Goal: Task Accomplishment & Management: Manage account settings

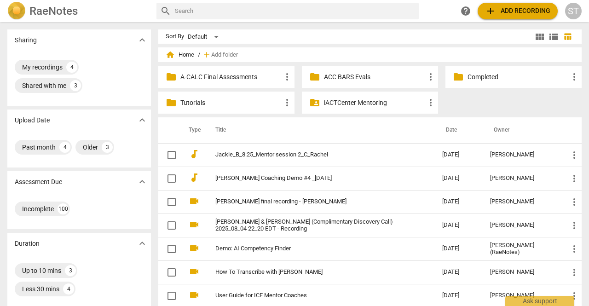
click at [333, 38] on div "Sort By Default" at bounding box center [349, 36] width 367 height 14
click at [512, 18] on button "add Add recording" at bounding box center [518, 11] width 80 height 17
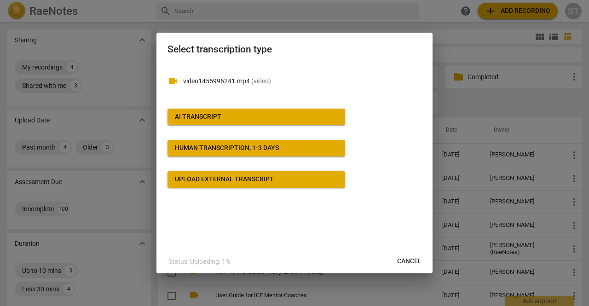
click at [217, 119] on div "AI Transcript" at bounding box center [198, 116] width 47 height 9
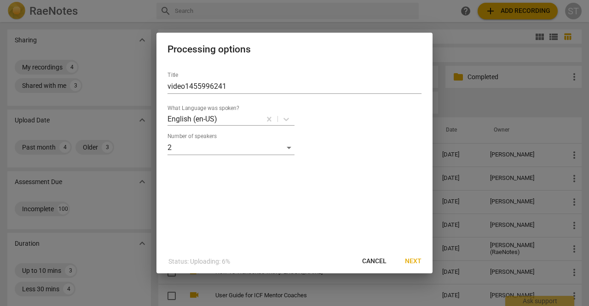
click at [410, 263] on span "Next" at bounding box center [413, 261] width 17 height 9
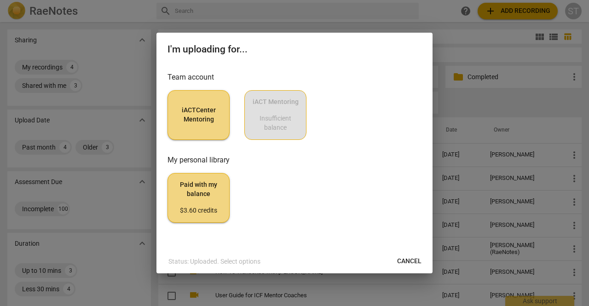
click at [208, 117] on span "iACTCenter Mentoring" at bounding box center [198, 115] width 47 height 18
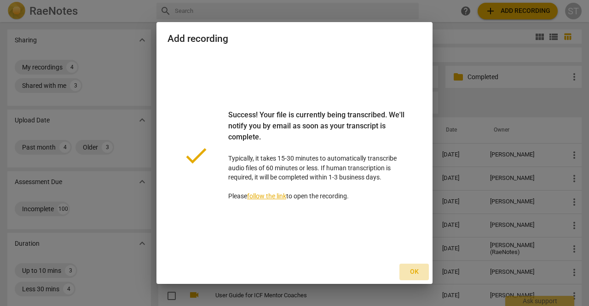
click at [415, 268] on span "Ok" at bounding box center [414, 271] width 15 height 9
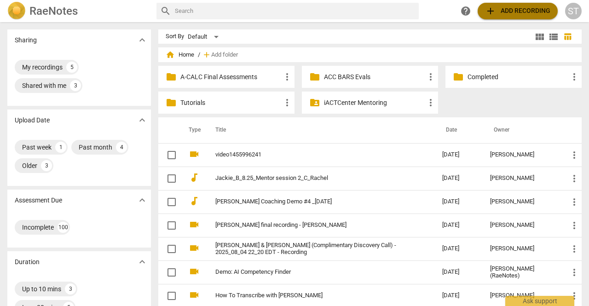
click at [505, 9] on span "add Add recording" at bounding box center [517, 11] width 65 height 11
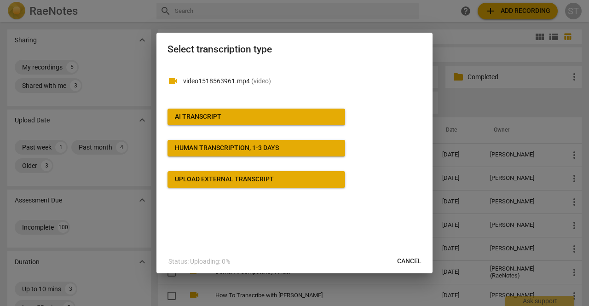
click at [261, 114] on span "AI Transcript" at bounding box center [256, 116] width 163 height 9
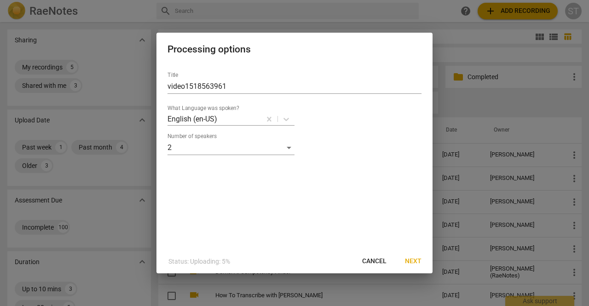
click at [416, 263] on span "Next" at bounding box center [413, 261] width 17 height 9
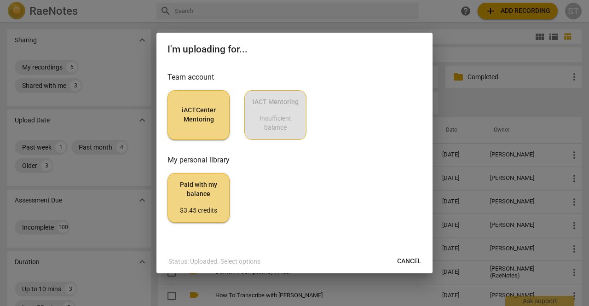
click at [201, 111] on span "iACTCenter Mentoring" at bounding box center [198, 115] width 47 height 18
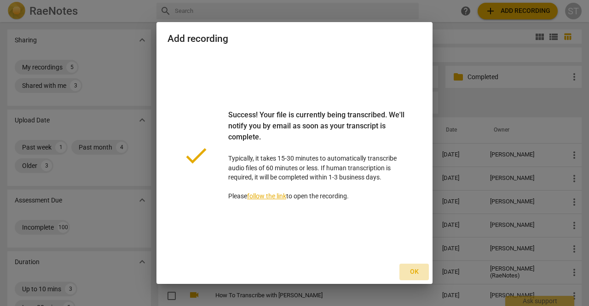
click at [413, 275] on span "Ok" at bounding box center [414, 271] width 15 height 9
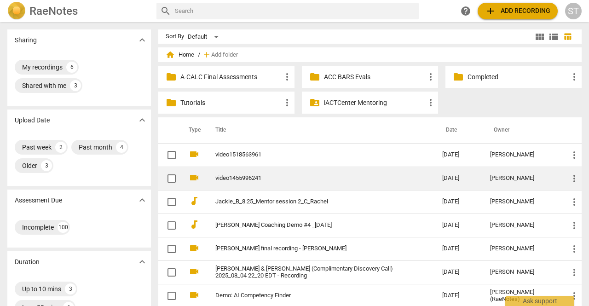
click at [265, 182] on td "video1455996241" at bounding box center [319, 178] width 231 height 23
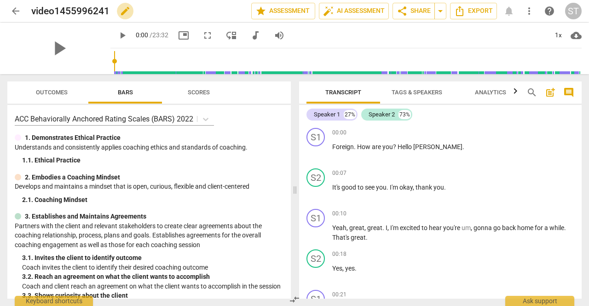
click at [124, 11] on span "edit" at bounding box center [125, 11] width 11 height 11
click at [221, 11] on span "done" at bounding box center [219, 11] width 11 height 11
click at [125, 12] on span "edit" at bounding box center [125, 11] width 11 height 11
click at [32, 12] on input "video1455996241" at bounding box center [121, 10] width 180 height 17
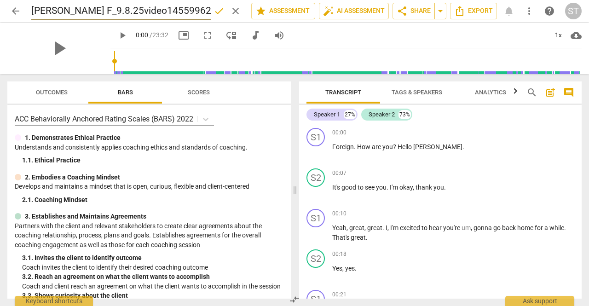
type input "[PERSON_NAME] F_9.8.25video1455996241"
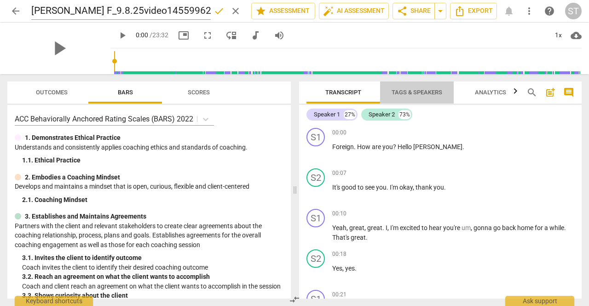
click at [412, 89] on span "Tags & Speakers" at bounding box center [417, 92] width 51 height 7
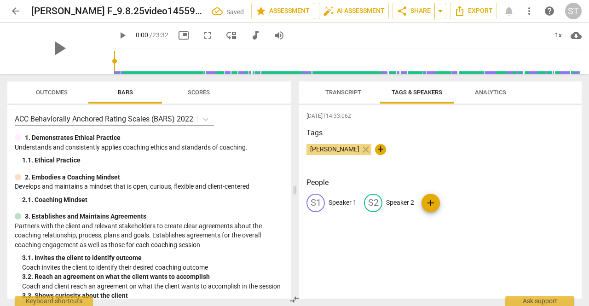
click at [349, 204] on p "Speaker 1" at bounding box center [343, 203] width 28 height 10
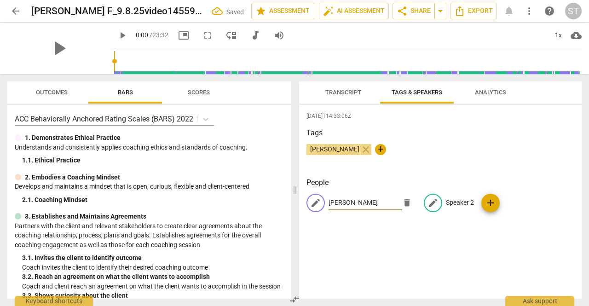
type input "[PERSON_NAME]"
click at [463, 200] on p "Speaker 2" at bounding box center [460, 203] width 28 height 10
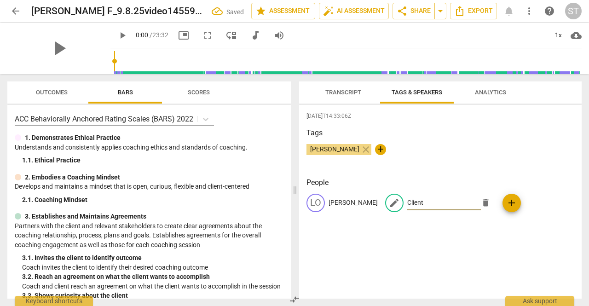
type input "Client"
click at [346, 97] on span "Transcript" at bounding box center [343, 93] width 58 height 12
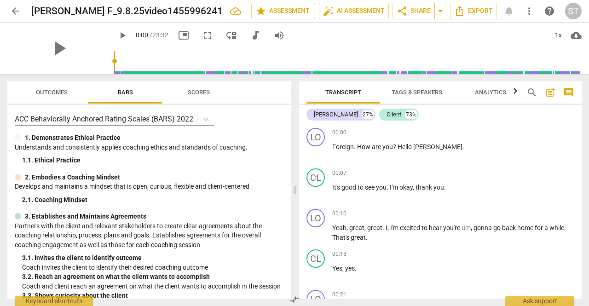
click at [16, 9] on span "arrow_back" at bounding box center [15, 11] width 11 height 11
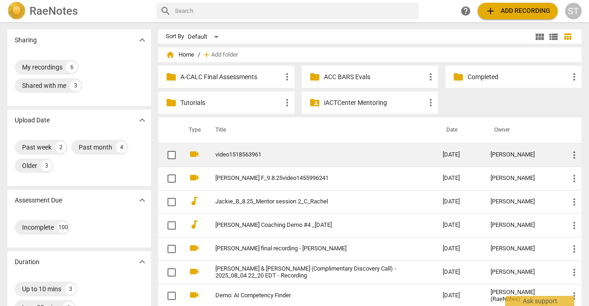
click at [247, 155] on link "video1518563961" at bounding box center [312, 154] width 194 height 7
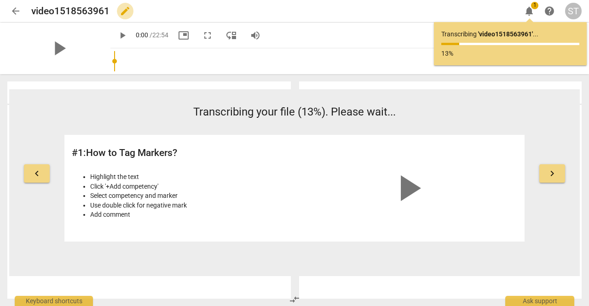
click at [122, 13] on span "edit" at bounding box center [125, 11] width 11 height 11
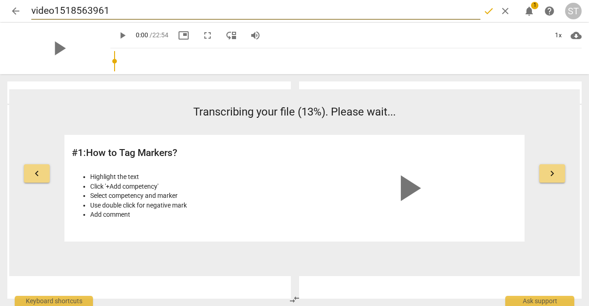
click at [32, 8] on input "video1518563961" at bounding box center [255, 10] width 449 height 17
type input "[PERSON_NAME] F_[DATE]_video1518563961"
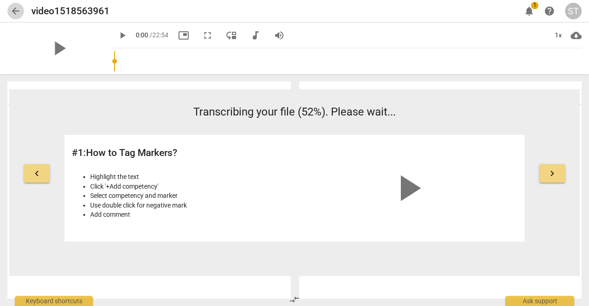
click at [21, 9] on span "arrow_back" at bounding box center [15, 11] width 11 height 11
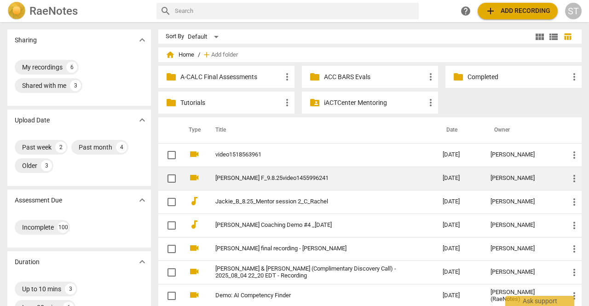
click at [279, 176] on link "[PERSON_NAME] F_9.8.25video1455996241" at bounding box center [312, 178] width 194 height 7
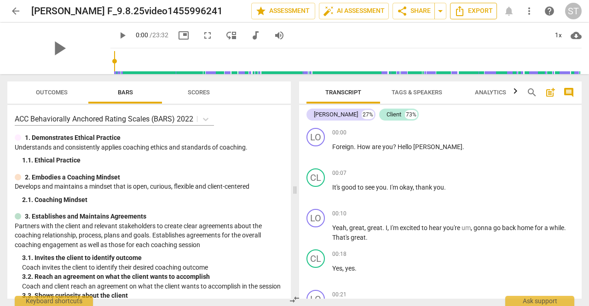
click at [475, 14] on span "Export" at bounding box center [473, 11] width 39 height 11
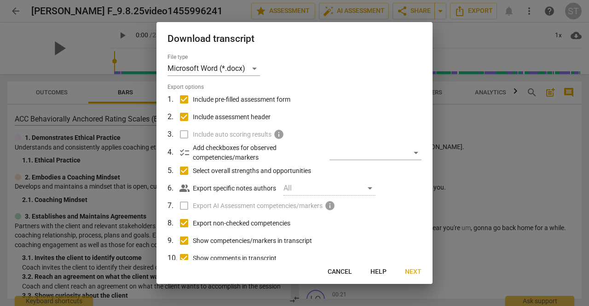
click at [289, 101] on span "Include pre-filled assessment form" at bounding box center [242, 100] width 98 height 10
click at [193, 101] on input "Include pre-filled assessment form" at bounding box center [183, 99] width 17 height 17
checkbox input "false"
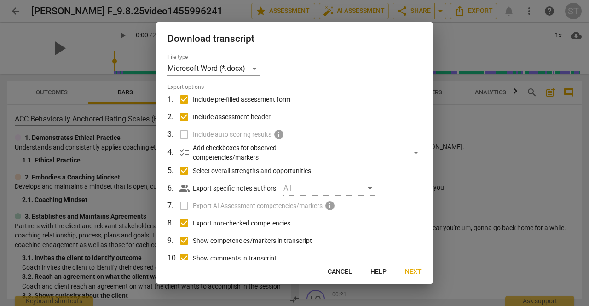
checkbox input "false"
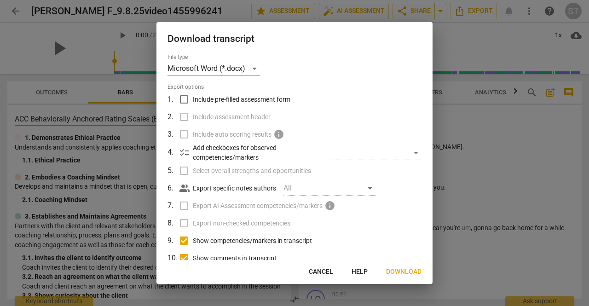
click at [251, 237] on span "Show competencies/markers in transcript" at bounding box center [252, 241] width 119 height 10
click at [193, 237] on input "Show competencies/markers in transcript" at bounding box center [183, 240] width 17 height 17
checkbox input "false"
click at [252, 256] on span "Show comments in transcript" at bounding box center [235, 259] width 84 height 10
click at [193, 256] on input "Show comments in transcript" at bounding box center [183, 258] width 17 height 17
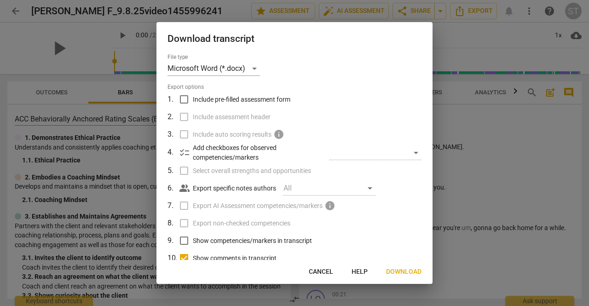
checkbox input "false"
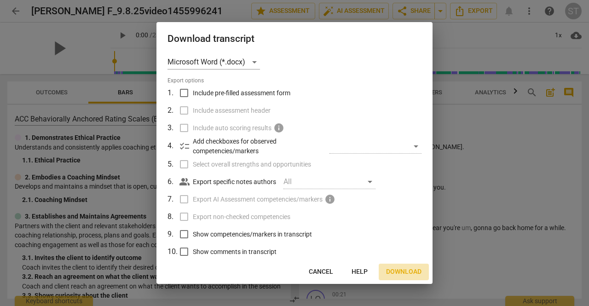
click at [408, 272] on span "Download" at bounding box center [403, 271] width 35 height 9
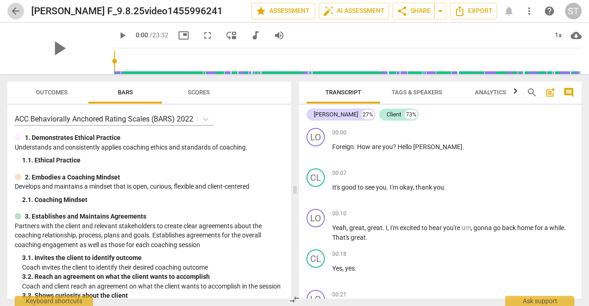
click at [17, 12] on span "arrow_back" at bounding box center [15, 11] width 11 height 11
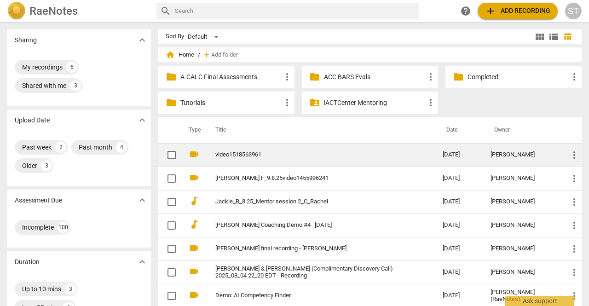
click at [271, 157] on link "video1518563961" at bounding box center [312, 154] width 194 height 7
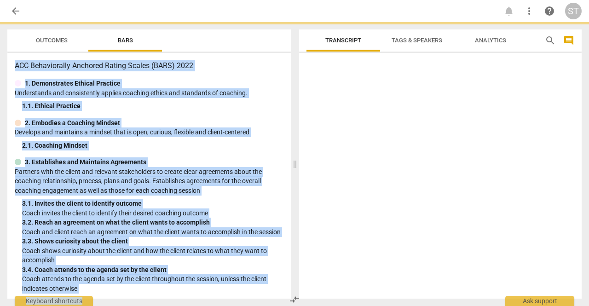
click at [271, 157] on div "3. Establishes and Maintains Agreements" at bounding box center [149, 162] width 269 height 10
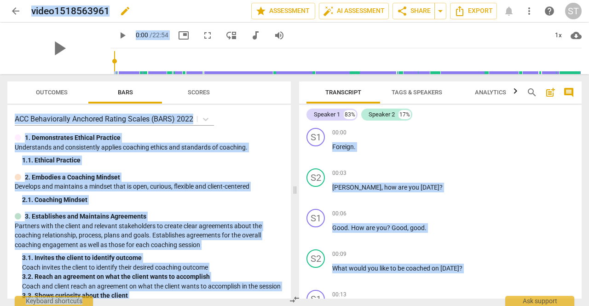
click at [125, 10] on span "edit" at bounding box center [125, 11] width 11 height 11
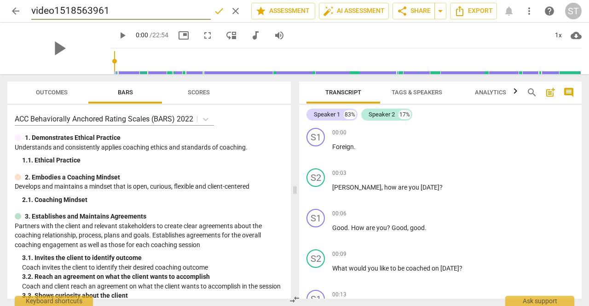
click at [32, 12] on input "video1518563961" at bounding box center [121, 10] width 180 height 17
click at [41, 10] on input "Loi F_[DATE]_video1518563961" at bounding box center [121, 10] width 180 height 17
type input "[PERSON_NAME] F_[DATE]_video1518563961"
click at [215, 12] on span "done" at bounding box center [219, 11] width 11 height 11
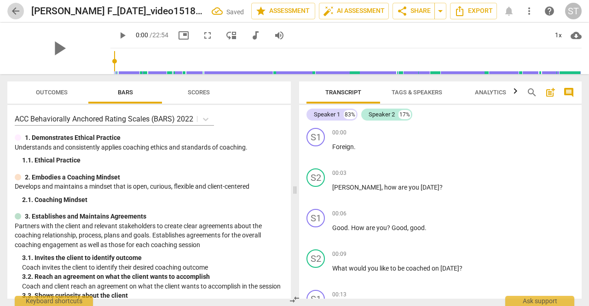
click at [12, 13] on span "arrow_back" at bounding box center [15, 11] width 11 height 11
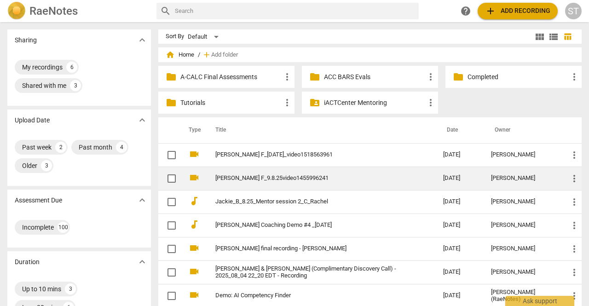
click at [238, 179] on link "[PERSON_NAME] F_9.8.25video1455996241" at bounding box center [312, 178] width 195 height 7
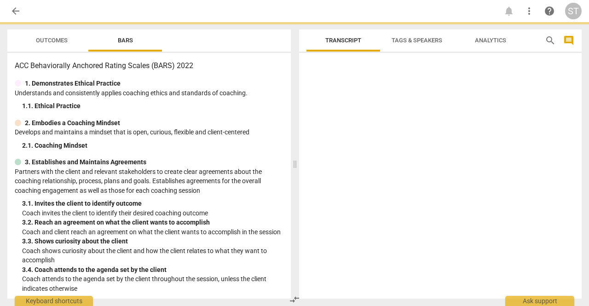
click at [238, 179] on p "Partners with the client and relevant stakeholders to create clear agreements a…" at bounding box center [149, 181] width 269 height 29
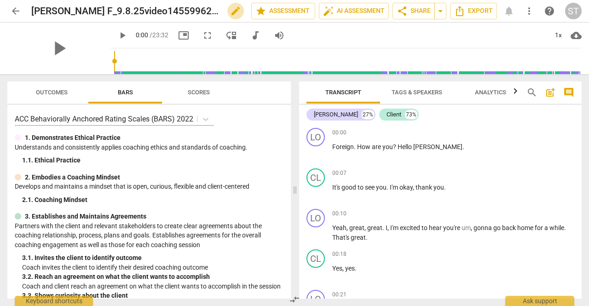
click at [230, 14] on span "edit" at bounding box center [235, 11] width 11 height 11
click at [72, 10] on input "[PERSON_NAME] F_9.8.25video1455996241" at bounding box center [121, 10] width 180 height 17
type input "[PERSON_NAME] F_9.9.25video1455996241"
click at [221, 11] on span "done" at bounding box center [219, 11] width 11 height 11
click at [17, 13] on span "arrow_back" at bounding box center [15, 11] width 11 height 11
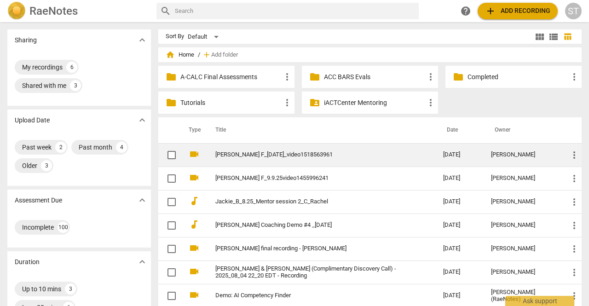
click at [291, 156] on link "[PERSON_NAME] F_[DATE]_video1518563961" at bounding box center [312, 154] width 195 height 7
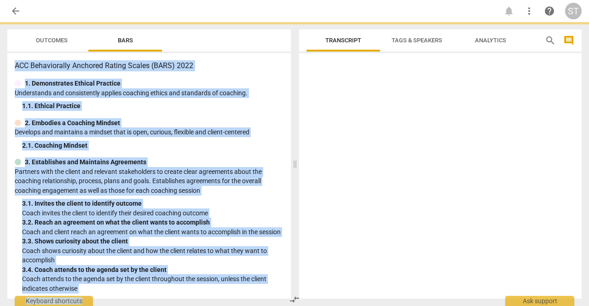
click at [291, 156] on div "Outcomes Bars ACC Behaviorally Anchored Rating Scales (BARS) 2022 1. Demonstrat…" at bounding box center [147, 164] width 295 height 284
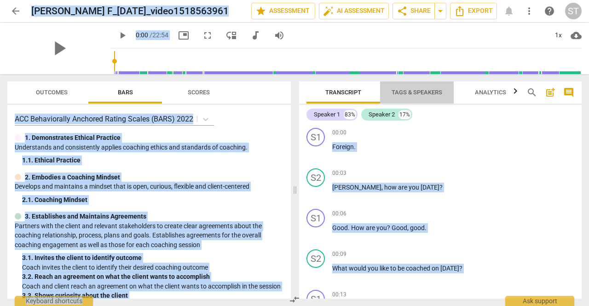
click at [426, 92] on span "Tags & Speakers" at bounding box center [417, 92] width 51 height 7
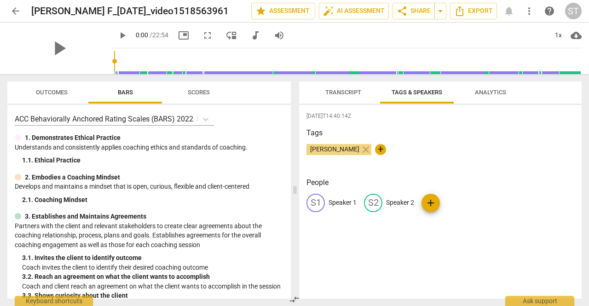
click at [346, 201] on p "Speaker 1" at bounding box center [343, 203] width 28 height 10
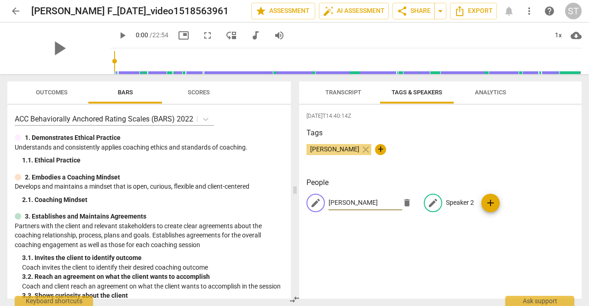
type input "[PERSON_NAME]"
click at [453, 202] on p "Speaker 2" at bounding box center [460, 203] width 28 height 10
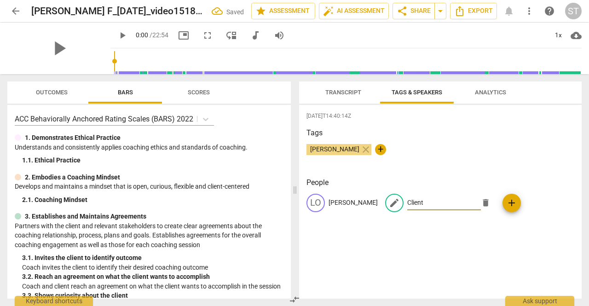
type input "Client"
click at [328, 90] on span "Transcript" at bounding box center [344, 92] width 36 height 7
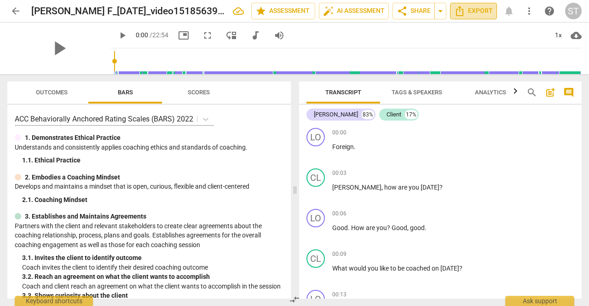
click at [473, 14] on span "Export" at bounding box center [473, 11] width 39 height 11
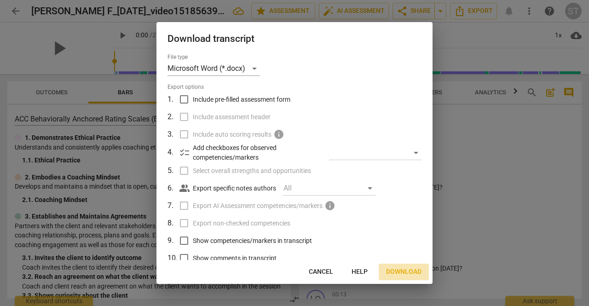
click at [397, 273] on span "Download" at bounding box center [403, 271] width 35 height 9
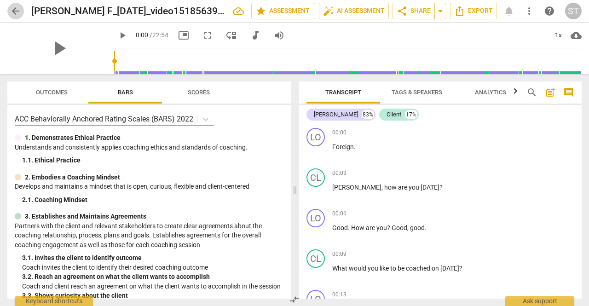
click at [16, 12] on span "arrow_back" at bounding box center [15, 11] width 11 height 11
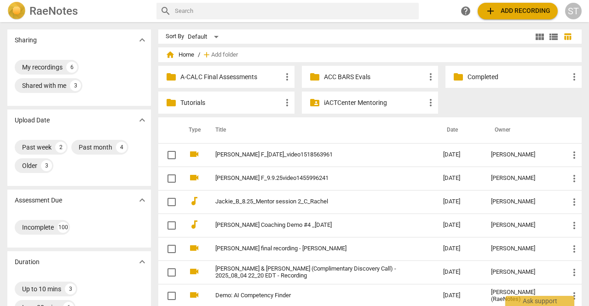
click at [293, 21] on div "RaeNotes search help add Add recording ST" at bounding box center [294, 11] width 589 height 22
click at [488, 12] on span "add" at bounding box center [490, 11] width 11 height 11
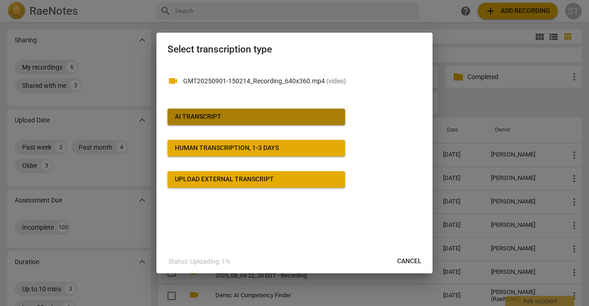
click at [329, 120] on span "AI Transcript" at bounding box center [256, 116] width 163 height 9
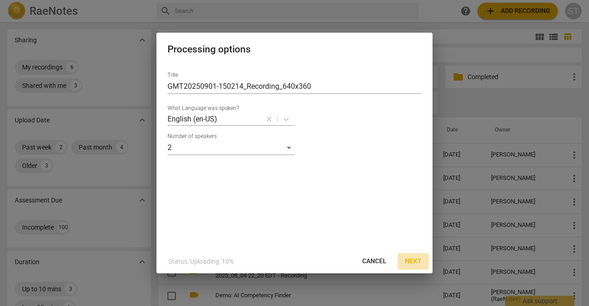
click at [411, 257] on button "Next" at bounding box center [413, 261] width 31 height 17
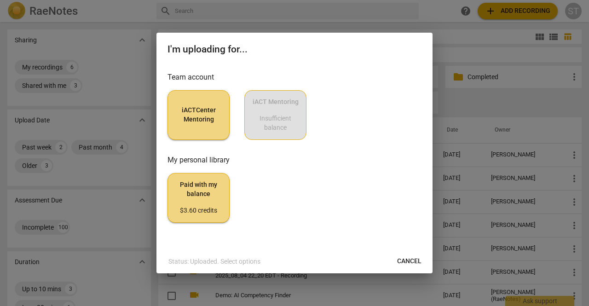
click at [214, 120] on span "iACTCenter Mentoring" at bounding box center [198, 115] width 47 height 18
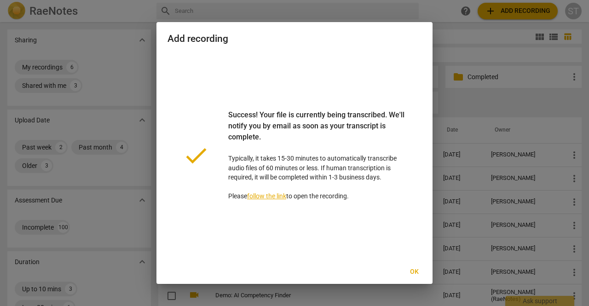
click at [417, 270] on span "Ok" at bounding box center [414, 271] width 15 height 9
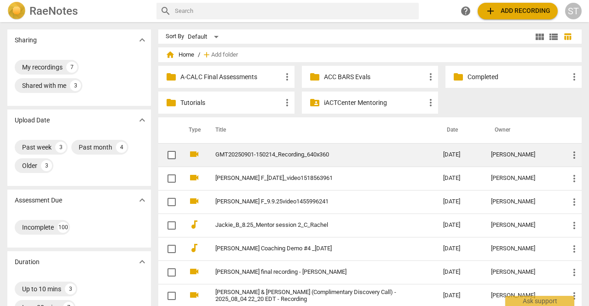
click at [302, 156] on link "GMT20250901-150214_Recording_640x360" at bounding box center [312, 154] width 195 height 7
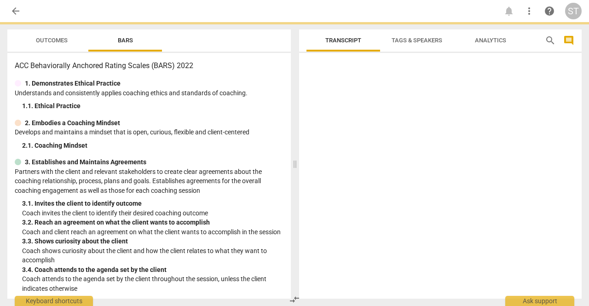
click at [302, 156] on div at bounding box center [440, 178] width 283 height 242
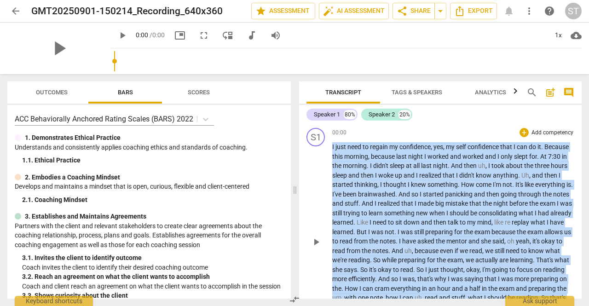
click at [456, 133] on div "00:00 + Add competency keyboard_arrow_right" at bounding box center [453, 132] width 242 height 9
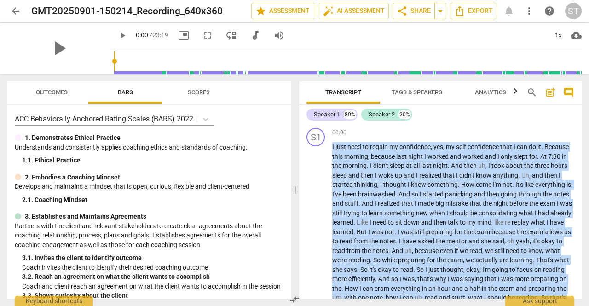
click at [452, 116] on div "Speaker 1 80% Speaker 2 20%" at bounding box center [441, 115] width 268 height 16
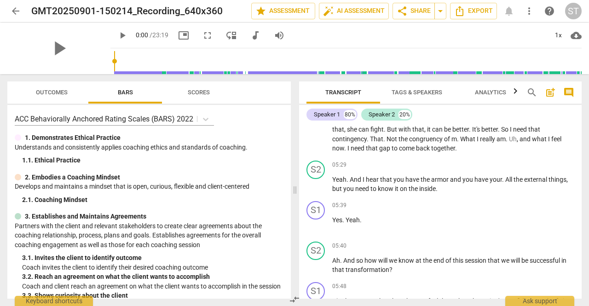
scroll to position [565, 0]
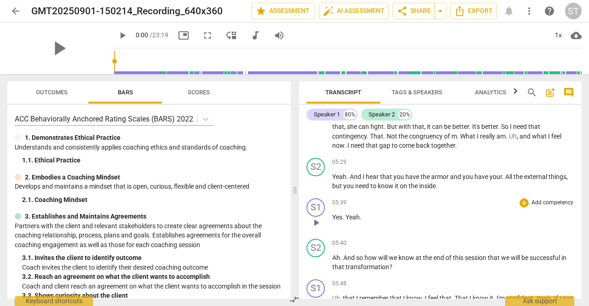
click at [535, 222] on p "Yes . Yeah ." at bounding box center [453, 218] width 242 height 10
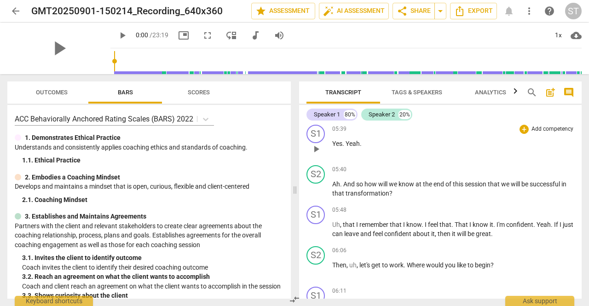
scroll to position [634, 0]
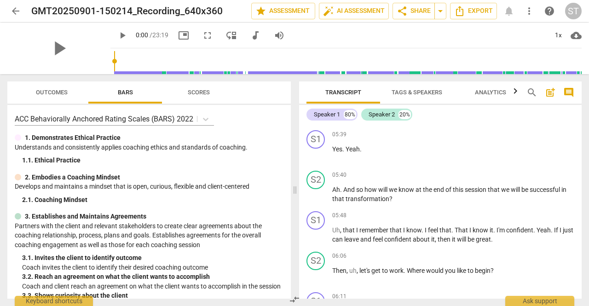
click at [419, 95] on span "Tags & Speakers" at bounding box center [417, 92] width 51 height 7
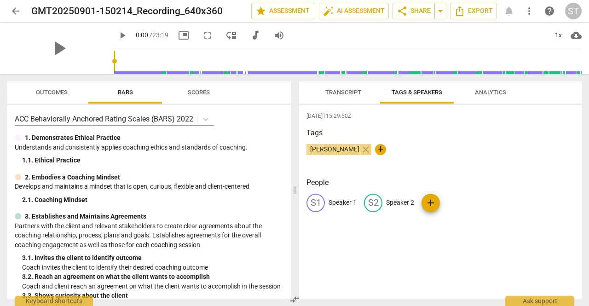
click at [351, 95] on span "Transcript" at bounding box center [344, 92] width 36 height 7
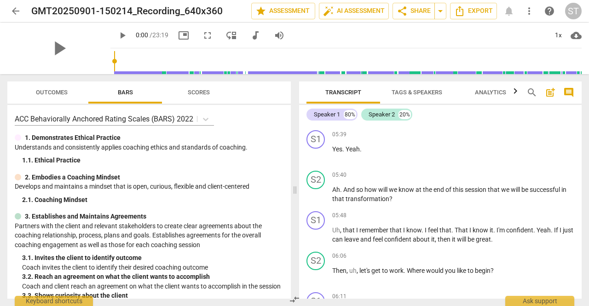
click at [423, 97] on span "Tags & Speakers" at bounding box center [417, 93] width 73 height 12
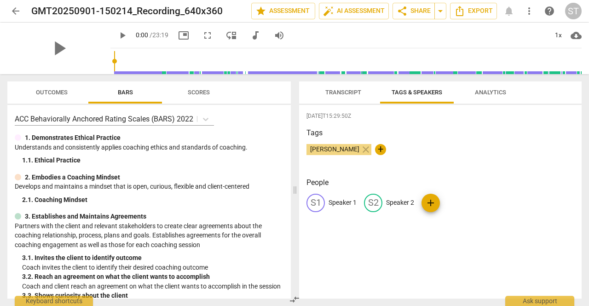
click at [402, 203] on p "Speaker 2" at bounding box center [400, 203] width 28 height 10
type input "[PERSON_NAME]"
click at [346, 204] on p "Speaker 1" at bounding box center [343, 203] width 28 height 10
click at [348, 203] on p "Speaker 1" at bounding box center [343, 203] width 28 height 10
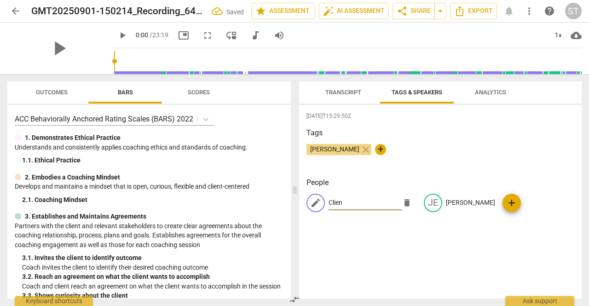
type input "Client"
click at [351, 99] on span "Transcript" at bounding box center [343, 93] width 58 height 12
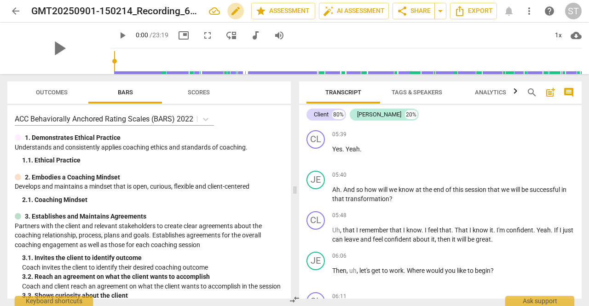
click at [230, 10] on span "edit" at bounding box center [235, 11] width 11 height 11
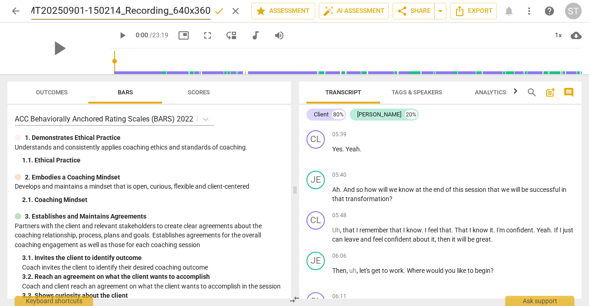
click at [35, 12] on input "GMT20250901-150214_Recording_640x360" at bounding box center [121, 10] width 180 height 17
type input "[PERSON_NAME] Session 2_GMT20250901-150214_Recording_640x360"
click at [221, 13] on span "done" at bounding box center [219, 11] width 11 height 11
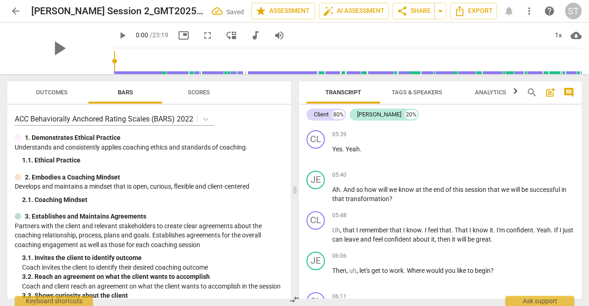
click at [16, 11] on span "arrow_back" at bounding box center [15, 11] width 11 height 11
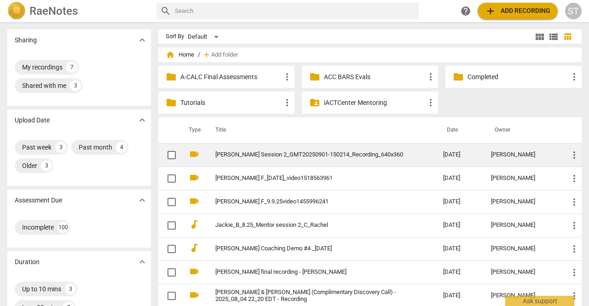
click at [262, 155] on link "[PERSON_NAME] Session 2_GMT20250901-150214_Recording_640x360" at bounding box center [312, 154] width 195 height 7
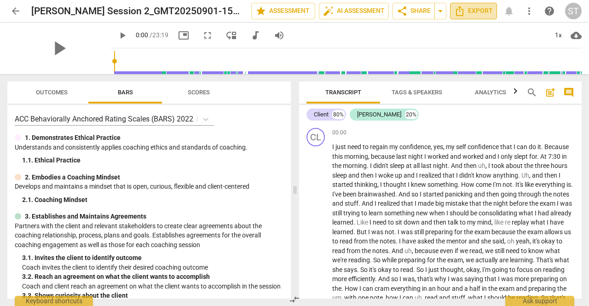
click at [477, 10] on span "Export" at bounding box center [473, 11] width 39 height 11
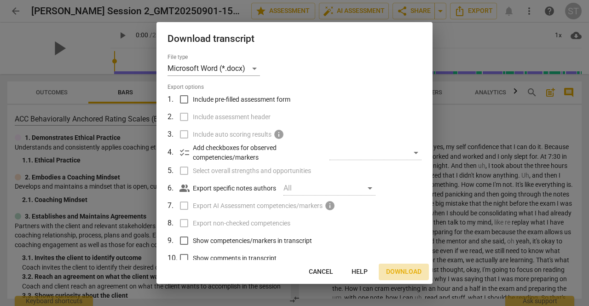
click at [400, 272] on span "Download" at bounding box center [403, 271] width 35 height 9
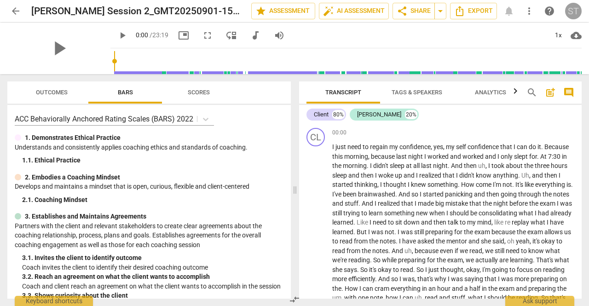
click at [575, 12] on div "ST" at bounding box center [573, 11] width 17 height 17
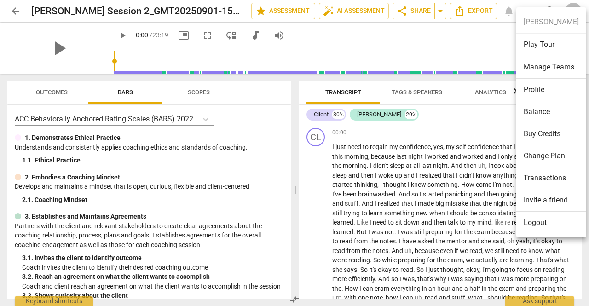
click at [533, 225] on li "Logout" at bounding box center [552, 223] width 70 height 22
